Goal: Transaction & Acquisition: Purchase product/service

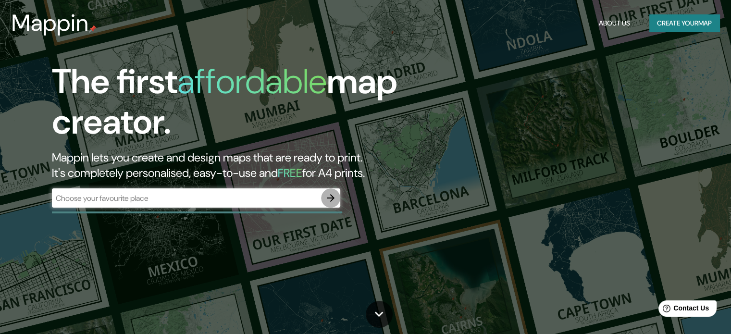
click at [333, 197] on icon "button" at bounding box center [331, 198] width 8 height 8
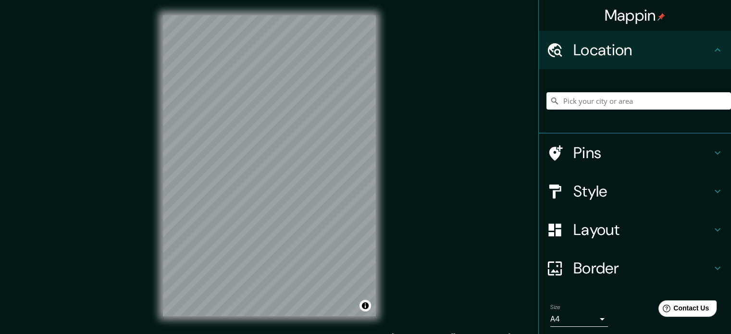
click at [448, 179] on div "Mappin Location Pins Style Layout Border Choose a border. Hint : you can make l…" at bounding box center [365, 173] width 731 height 347
click at [601, 155] on h4 "Pins" at bounding box center [643, 152] width 138 height 19
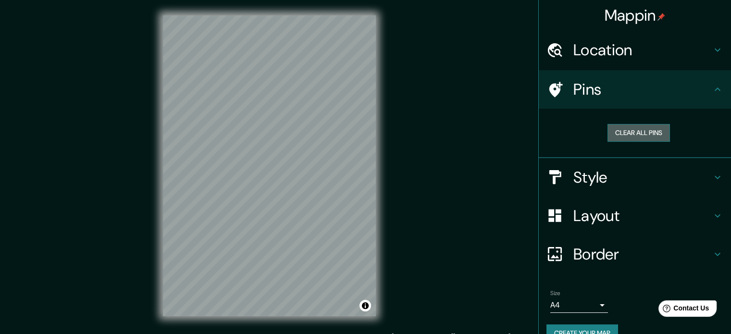
click at [622, 137] on button "Clear all pins" at bounding box center [639, 133] width 62 height 18
click at [629, 130] on button "Clear all pins" at bounding box center [639, 133] width 62 height 18
click at [689, 57] on h4 "Location" at bounding box center [643, 49] width 138 height 19
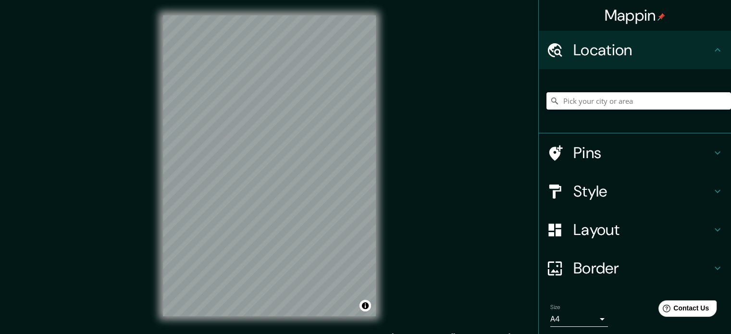
click at [630, 100] on input "Pick your city or area" at bounding box center [639, 100] width 185 height 17
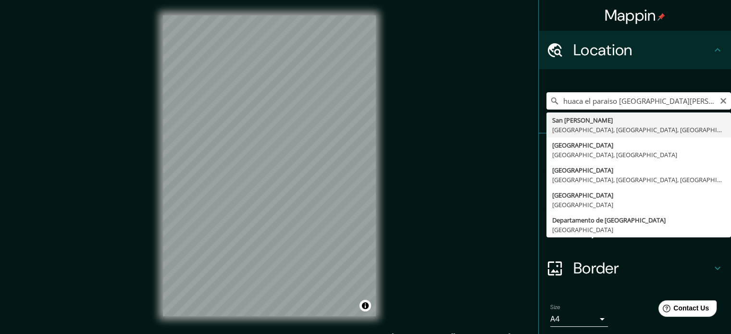
type input "San [PERSON_NAME], [GEOGRAPHIC_DATA], [GEOGRAPHIC_DATA], [GEOGRAPHIC_DATA]"
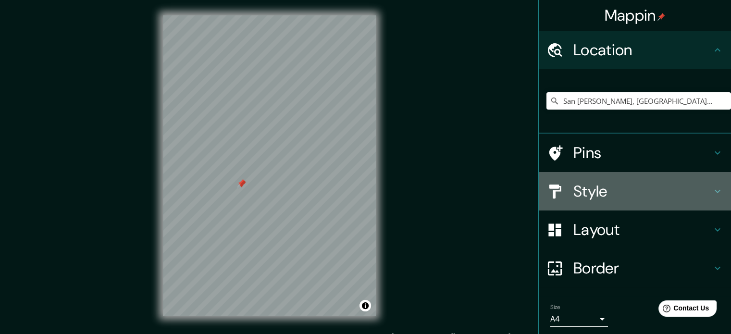
click at [610, 194] on h4 "Style" at bounding box center [643, 191] width 138 height 19
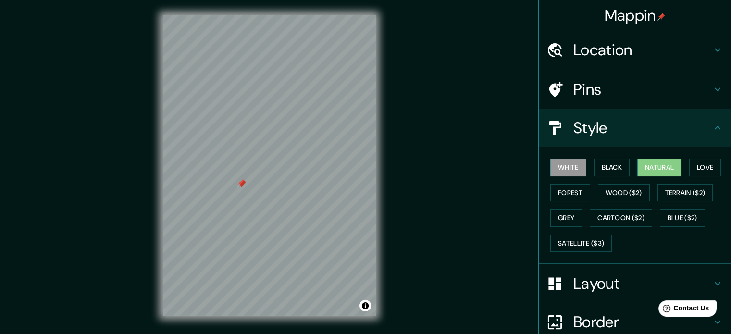
click at [649, 172] on button "Natural" at bounding box center [659, 168] width 44 height 18
click at [576, 195] on button "Forest" at bounding box center [570, 193] width 40 height 18
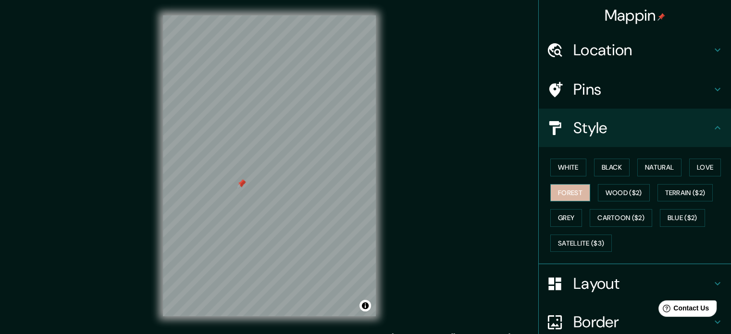
click at [576, 195] on button "Forest" at bounding box center [570, 193] width 40 height 18
click at [656, 170] on button "Natural" at bounding box center [659, 168] width 44 height 18
click at [583, 170] on div "White Black Natural Love Forest Wood ($2) Terrain ($2) Grey Cartoon ($2) Blue (…" at bounding box center [639, 205] width 185 height 101
click at [586, 169] on div "White Black Natural Love Forest Wood ($2) Terrain ($2) Grey Cartoon ($2) Blue (…" at bounding box center [639, 205] width 185 height 101
click at [598, 168] on button "Black" at bounding box center [612, 168] width 36 height 18
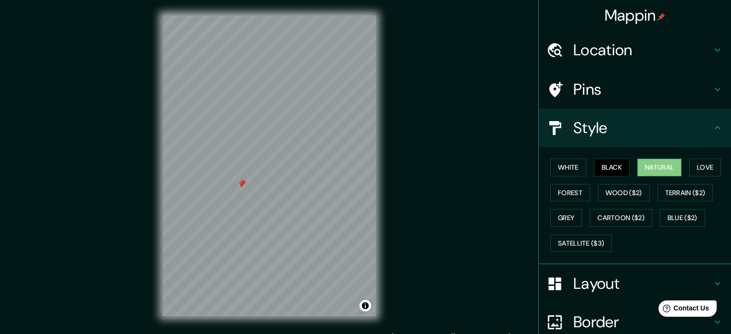
click at [664, 166] on button "Natural" at bounding box center [659, 168] width 44 height 18
click at [599, 239] on button "Satellite ($3)" at bounding box center [581, 244] width 62 height 18
